Goal: Information Seeking & Learning: Learn about a topic

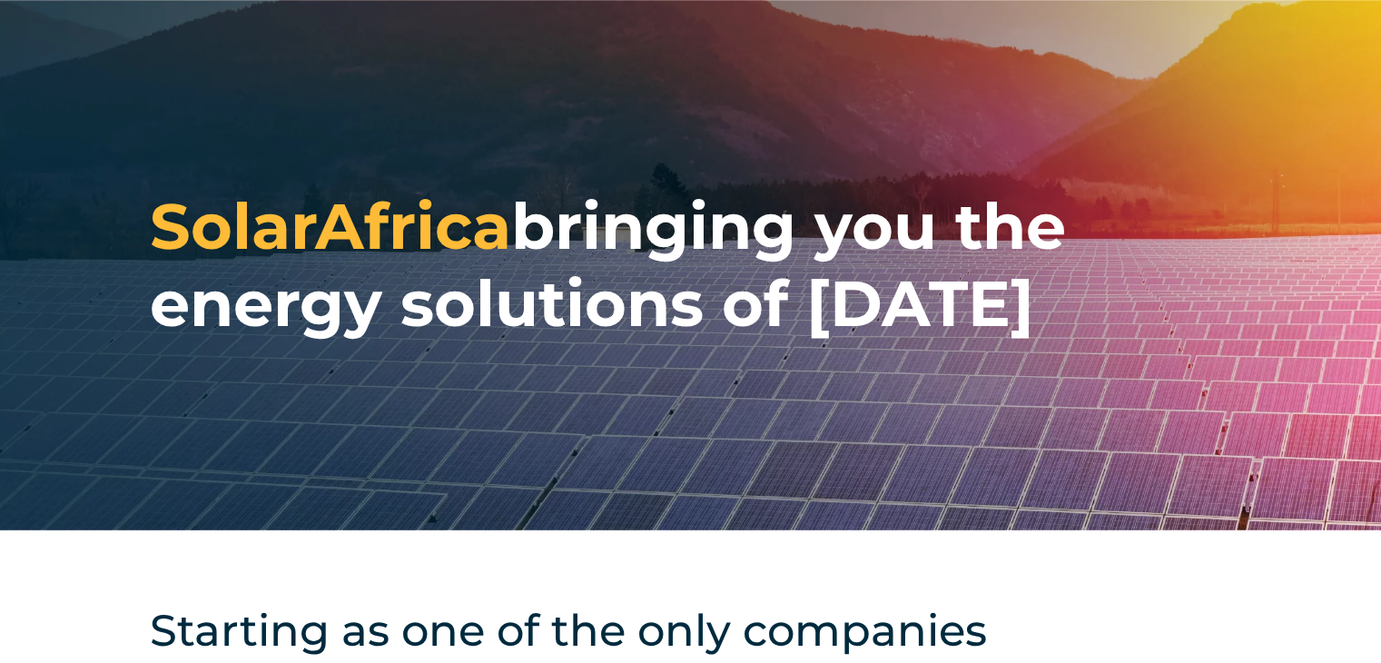
click at [1231, 402] on button "Allow all" at bounding box center [1229, 396] width 260 height 44
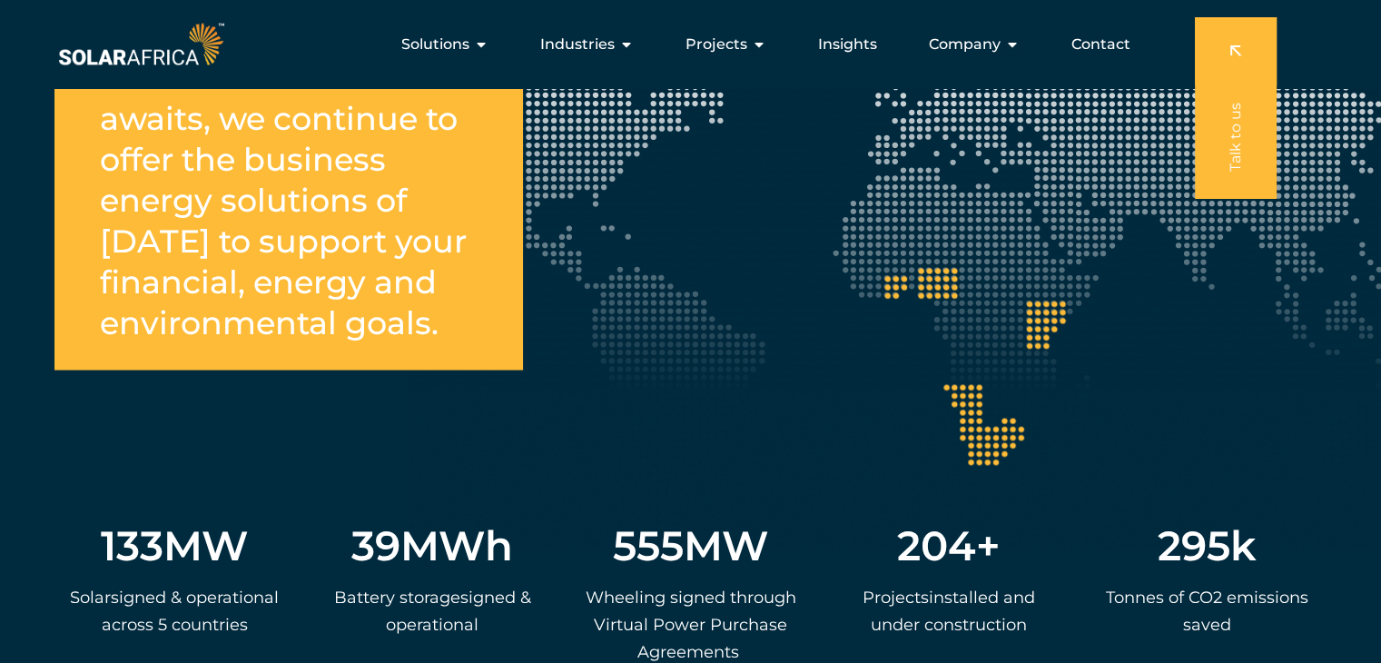
scroll to position [3177, 0]
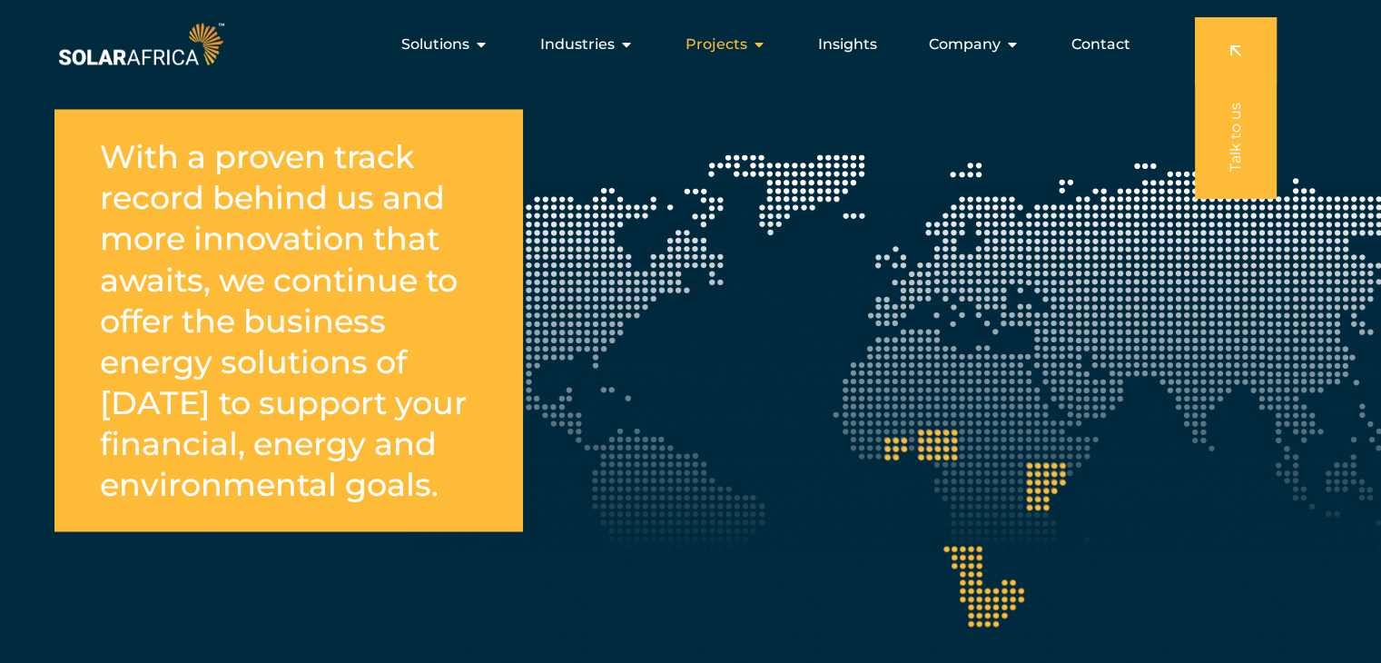
click at [736, 52] on span "Projects" at bounding box center [716, 45] width 62 height 22
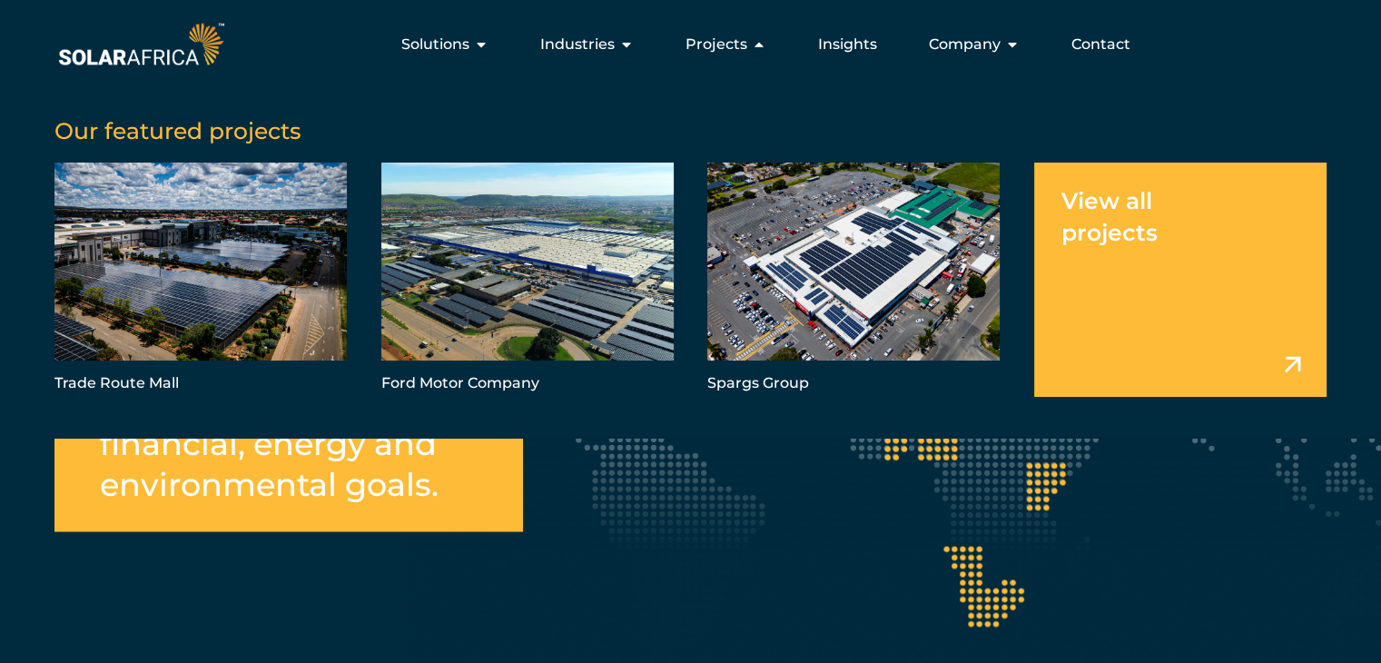
click at [1102, 199] on link "Menu" at bounding box center [1180, 279] width 292 height 234
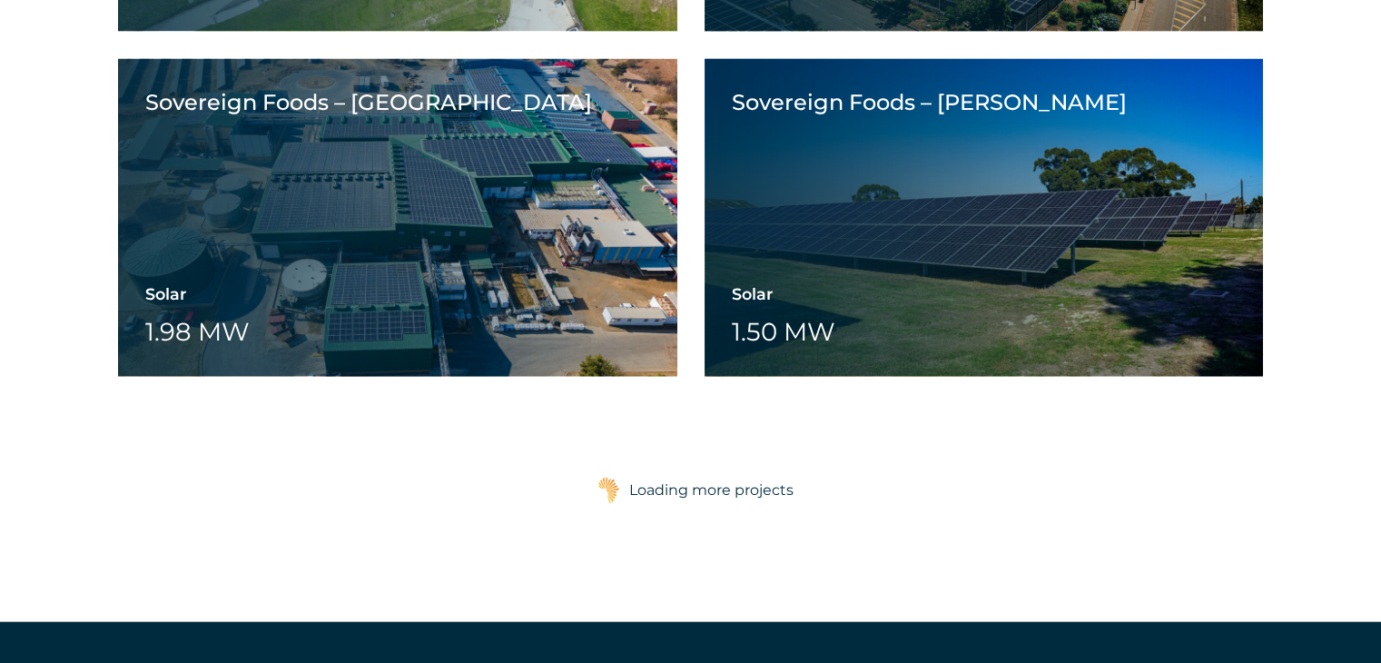
scroll to position [4357, 0]
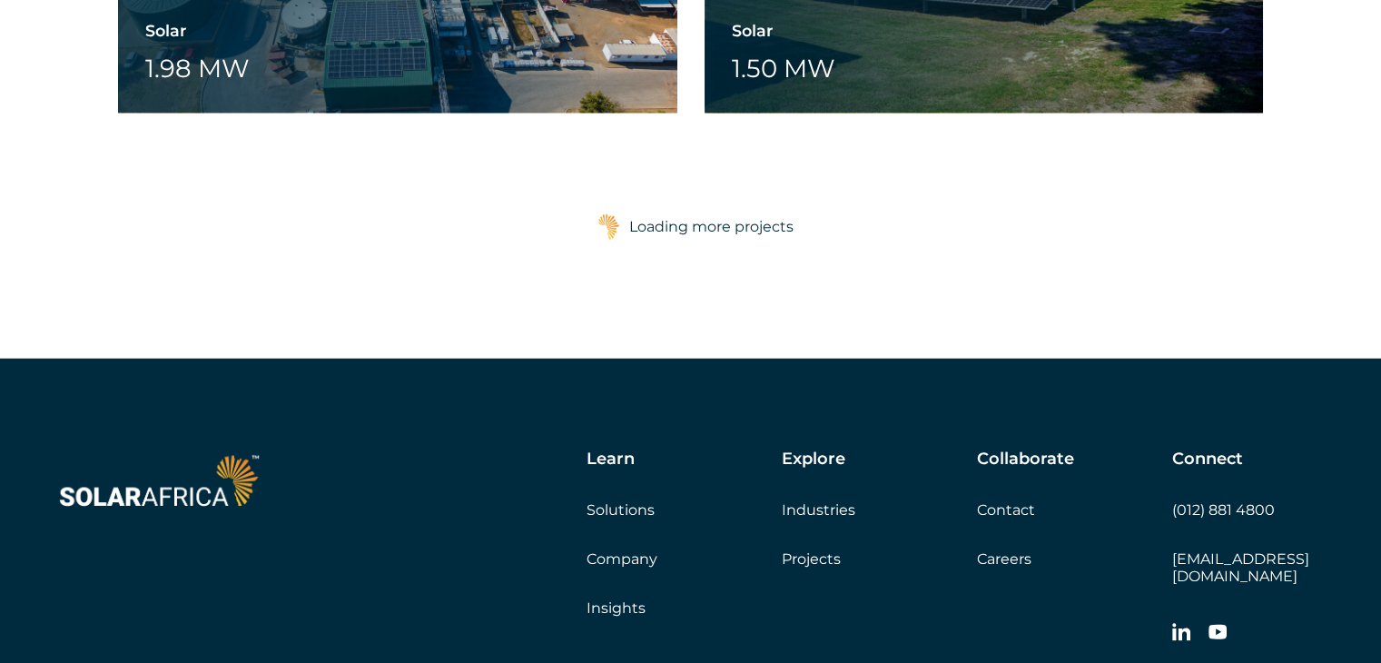
click at [683, 219] on div "Loading more projects" at bounding box center [711, 227] width 164 height 36
click at [727, 223] on div "Loading more projects" at bounding box center [711, 227] width 164 height 36
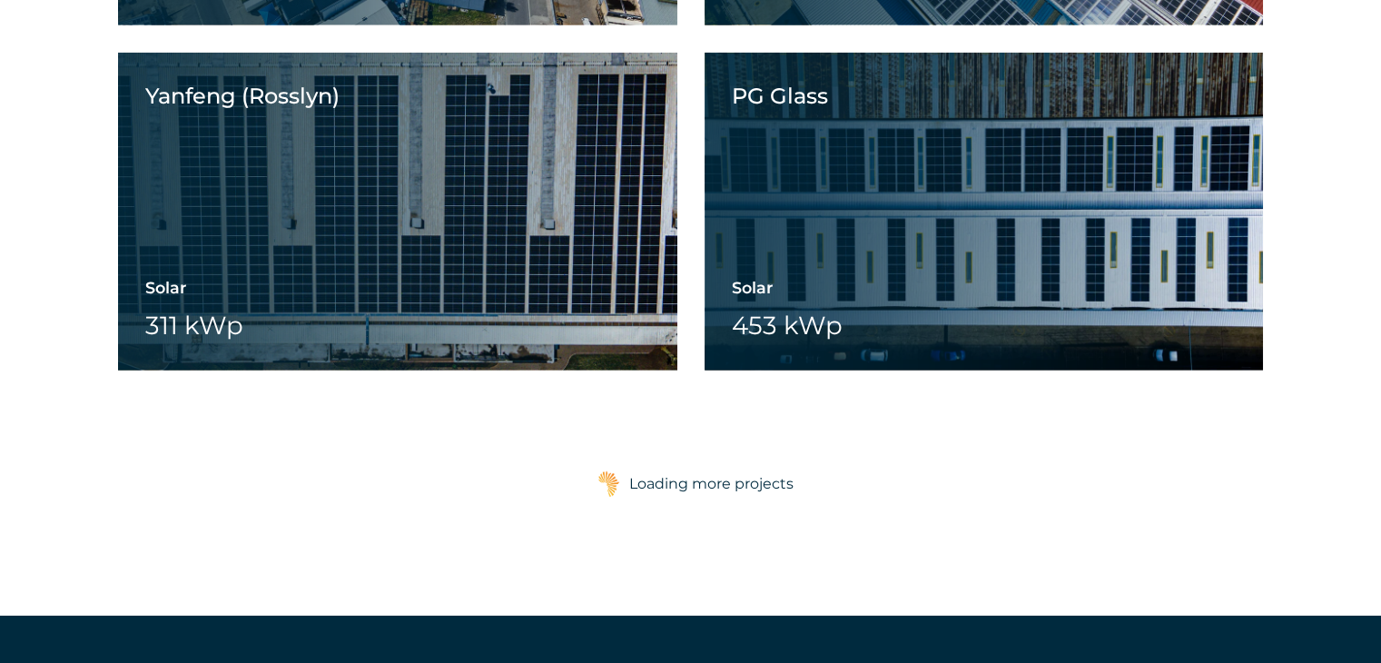
scroll to position [5628, 0]
